Goal: Transaction & Acquisition: Purchase product/service

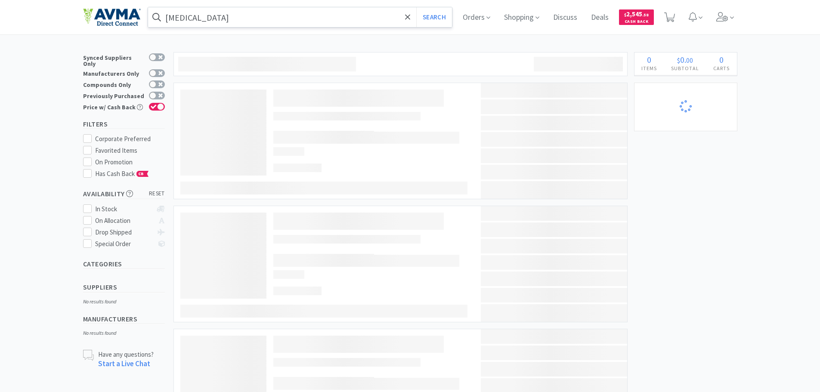
click at [218, 14] on input "[MEDICAL_DATA]" at bounding box center [300, 17] width 304 height 20
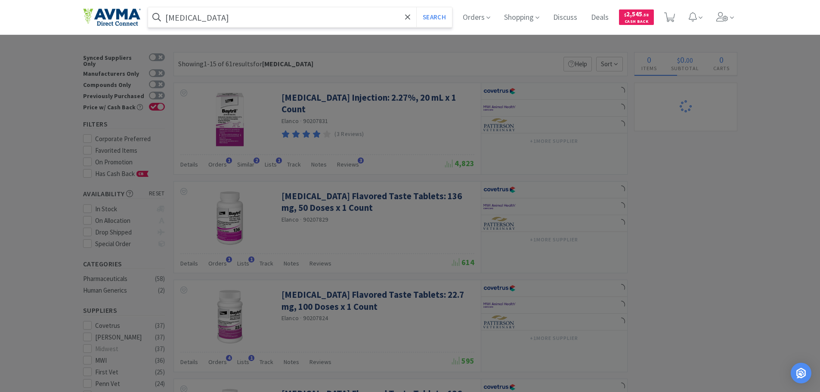
select select "2"
select select "3"
select select "96"
select select "3"
select select "1"
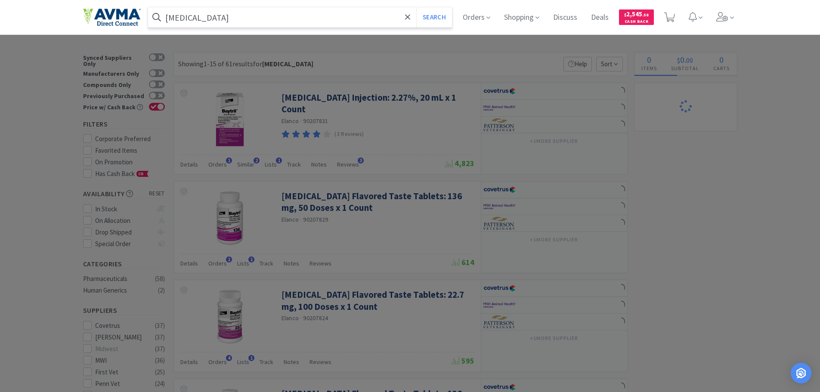
select select "1"
select select "14"
select select "1"
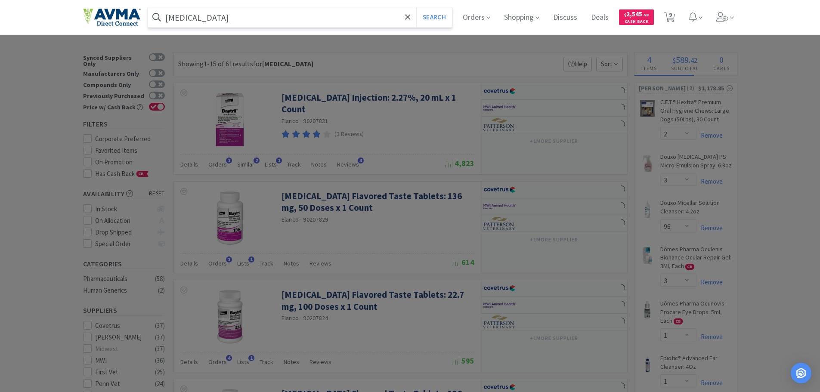
select select "1"
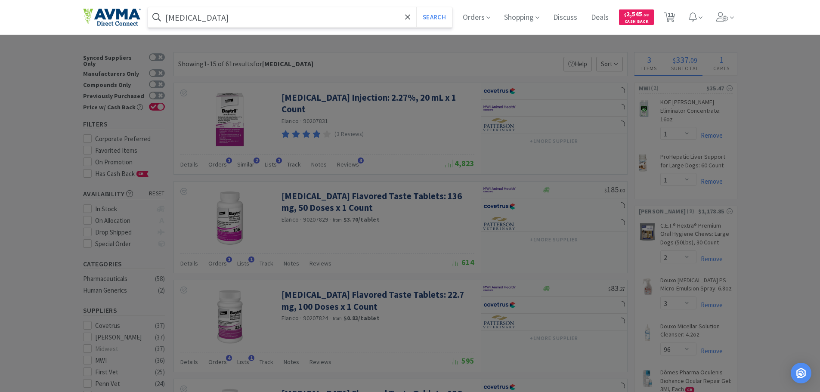
paste input "040263"
type input "040263"
click at [416, 7] on button "Search" at bounding box center [434, 17] width 36 height 20
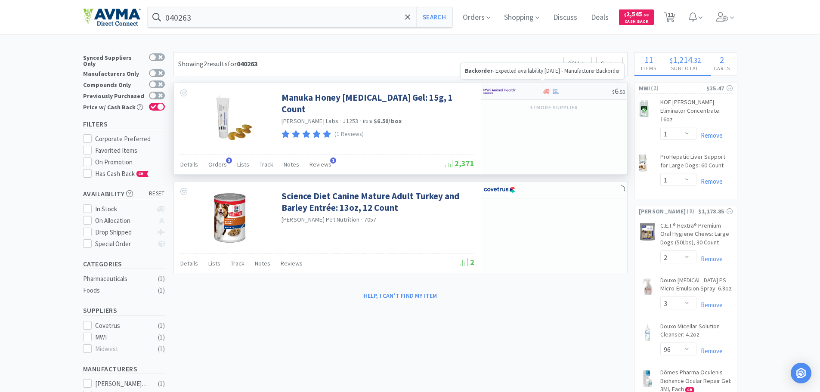
select select "1"
select select "25"
select select "3"
select select "1"
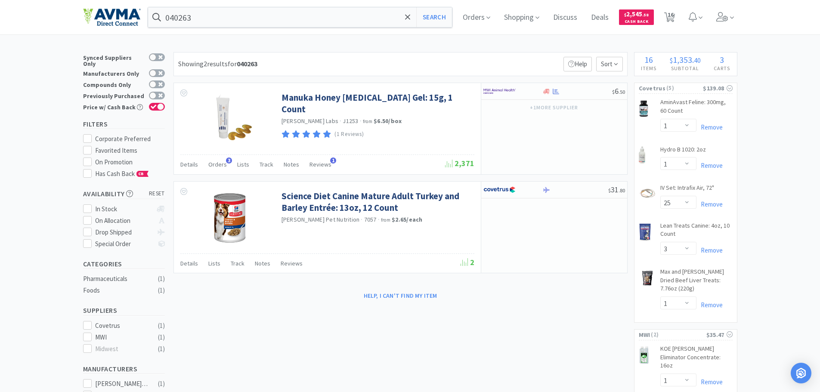
select select "5"
